Goal: Task Accomplishment & Management: Manage account settings

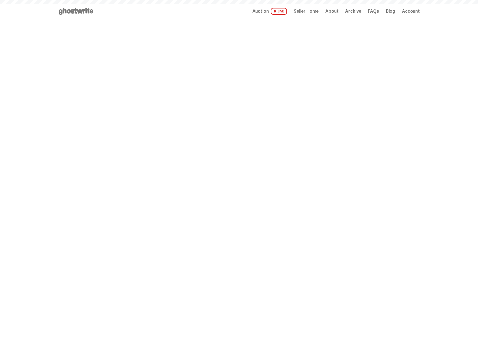
click at [310, 11] on span "Seller Home" at bounding box center [306, 11] width 25 height 5
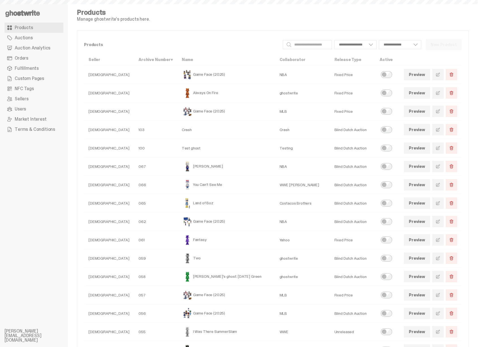
select select
click at [42, 47] on span "Auction Analytics" at bounding box center [33, 48] width 36 height 5
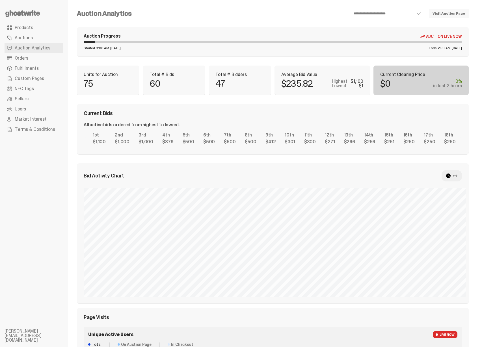
click at [194, 106] on div "Current Bids All active bids ordered from highest to lowest. 1st $1,100 2nd $1,…" at bounding box center [273, 129] width 392 height 50
select select "**"
click at [391, 13] on select "**********" at bounding box center [387, 13] width 76 height 9
click at [186, 55] on div "Auction Progress Auction Live Now Started 9:00 AM Tuesday, Sep 30 Ends 2:59 AM …" at bounding box center [273, 41] width 392 height 29
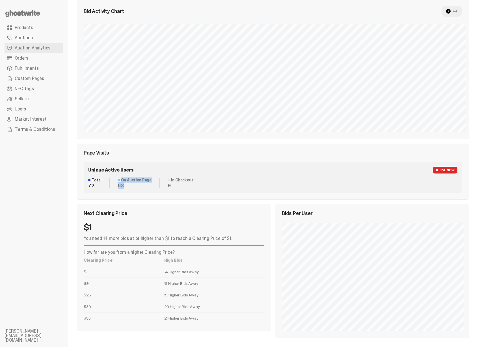
drag, startPoint x: 120, startPoint y: 182, endPoint x: 132, endPoint y: 188, distance: 13.4
click at [132, 188] on dl "On Auction Page 63" at bounding box center [135, 183] width 50 height 10
click at [132, 188] on dd "63" at bounding box center [135, 185] width 34 height 5
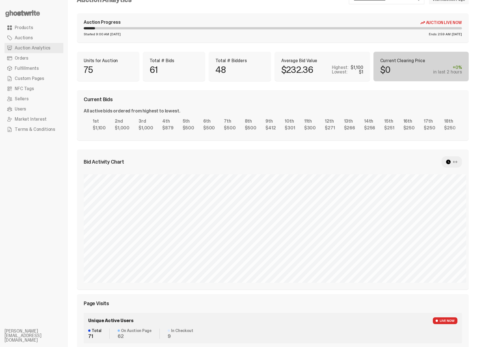
scroll to position [0, 0]
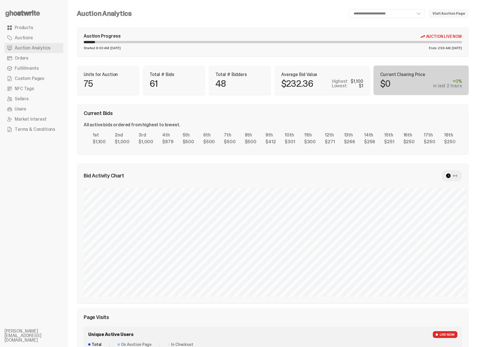
click at [418, 85] on div "$0 +0% in last 2 hours" at bounding box center [422, 83] width 82 height 9
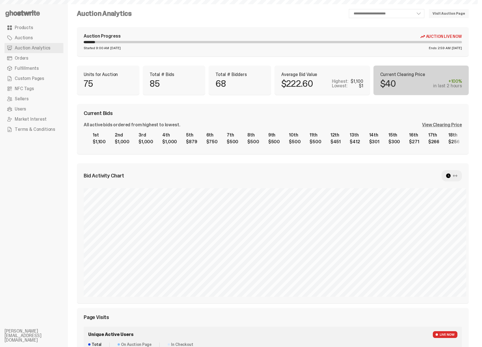
select select "**"
click at [443, 125] on div "View Clearing Price" at bounding box center [442, 125] width 40 height 5
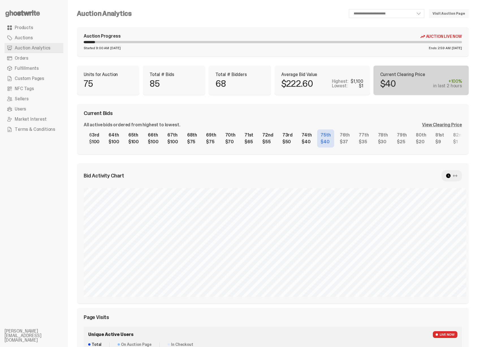
scroll to position [165, 0]
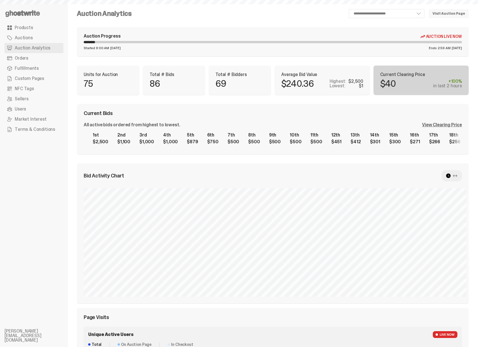
scroll to position [157, 0]
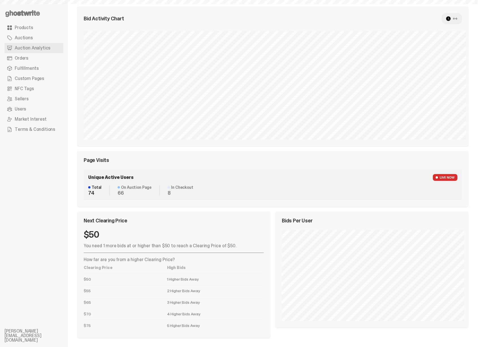
select select "**"
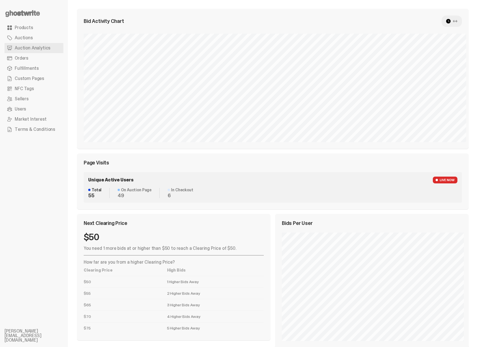
scroll to position [0, 0]
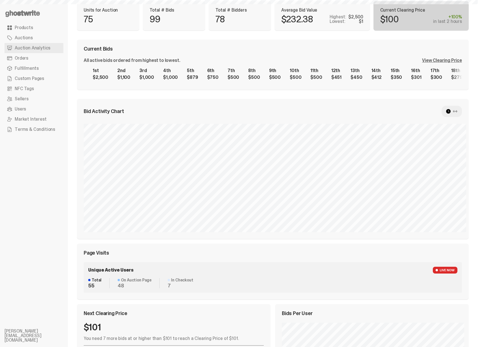
scroll to position [24, 0]
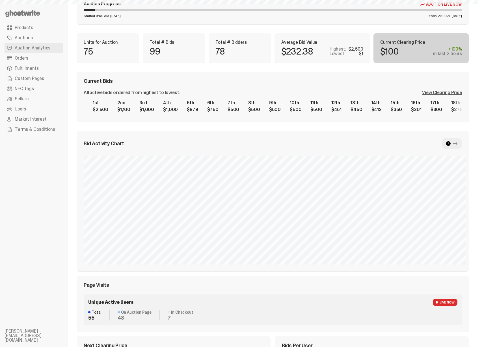
select select "**"
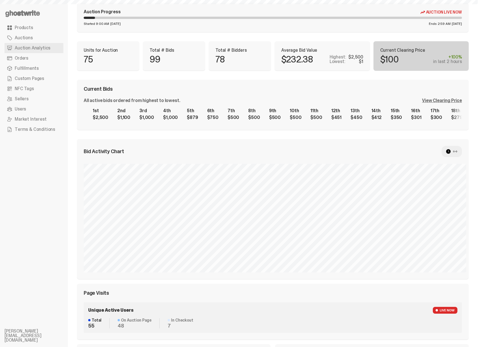
scroll to position [0, 0]
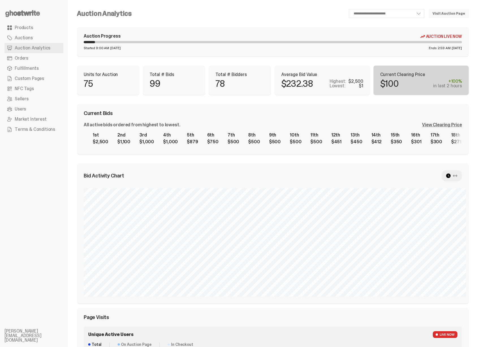
click at [448, 127] on div "View Clearing Price" at bounding box center [442, 125] width 40 height 5
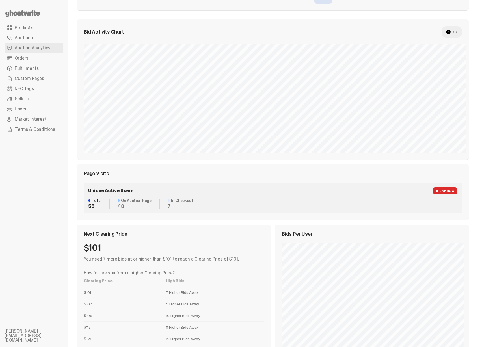
scroll to position [165, 0]
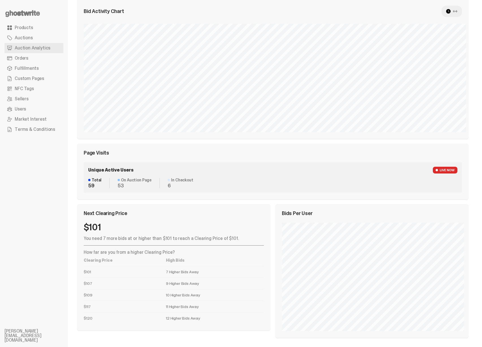
click at [40, 11] on icon at bounding box center [23, 13] width 36 height 9
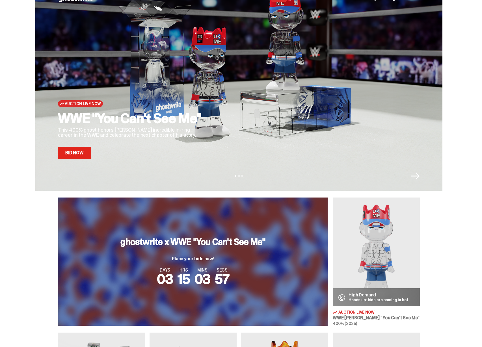
scroll to position [47, 0]
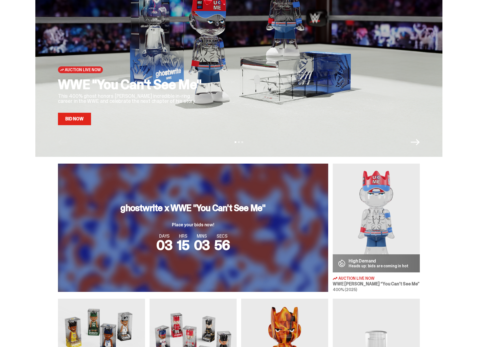
click at [389, 229] on img at bounding box center [376, 218] width 87 height 109
